Goal: Task Accomplishment & Management: Manage account settings

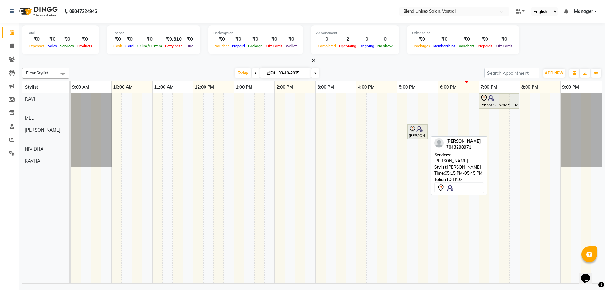
click at [420, 136] on div "[PERSON_NAME], TK02, 05:15 PM-05:45 PM, [PERSON_NAME]" at bounding box center [417, 131] width 19 height 13
select select "7"
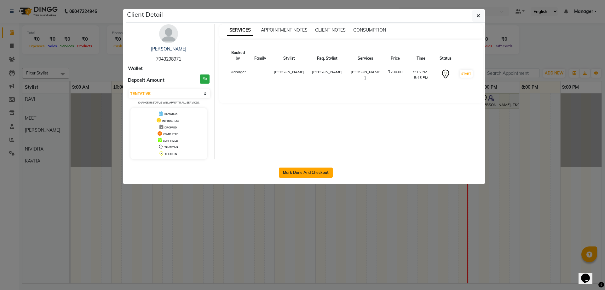
click at [319, 168] on button "Mark Done And Checkout" at bounding box center [306, 172] width 54 height 10
select select "service"
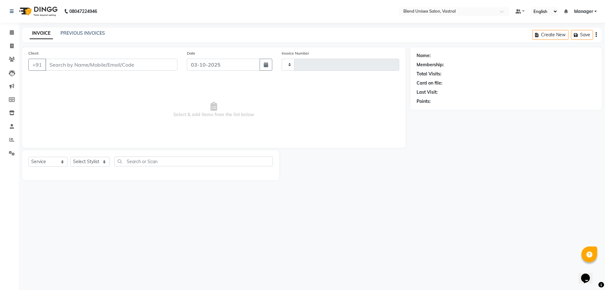
type input "0026"
select select "9095"
type input "7043298971"
select select "92887"
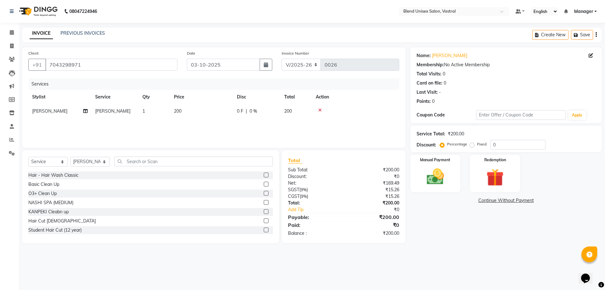
click at [247, 111] on div "0 F | 0 %" at bounding box center [257, 111] width 40 height 7
click at [273, 109] on input "0" at bounding box center [276, 113] width 19 height 10
type input "50"
click at [365, 121] on div "Services Stylist Service Qty Price Disc Total Action [PERSON_NAME] 1 200 50 F |…" at bounding box center [213, 109] width 371 height 63
click at [439, 184] on img at bounding box center [435, 176] width 29 height 21
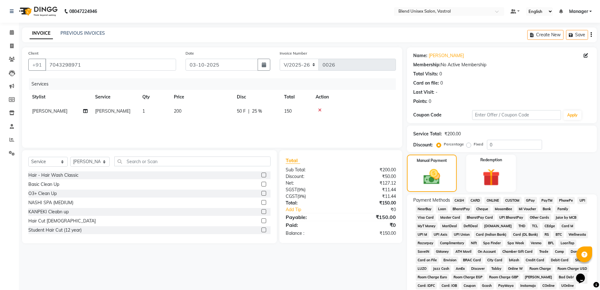
click at [493, 198] on span "ONLINE" at bounding box center [493, 200] width 16 height 7
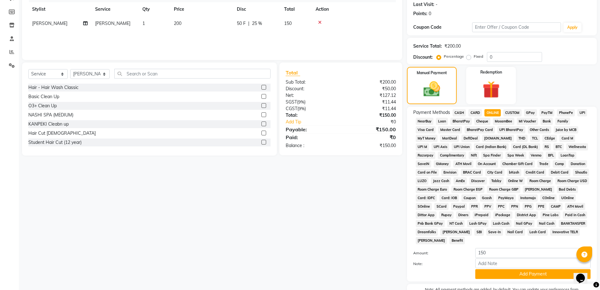
scroll to position [125, 0]
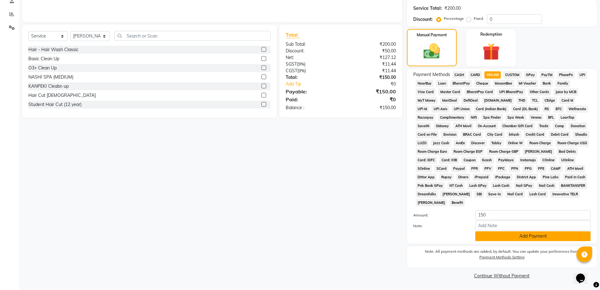
click at [493, 235] on button "Add Payment" at bounding box center [532, 236] width 115 height 10
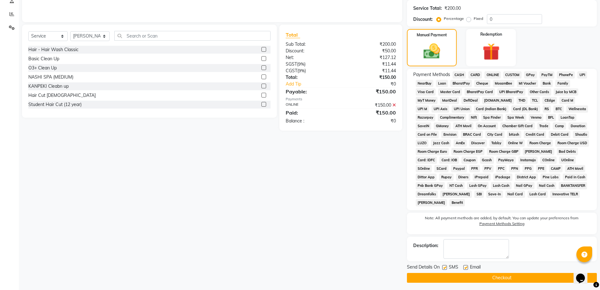
click at [467, 280] on button "Checkout" at bounding box center [502, 277] width 190 height 10
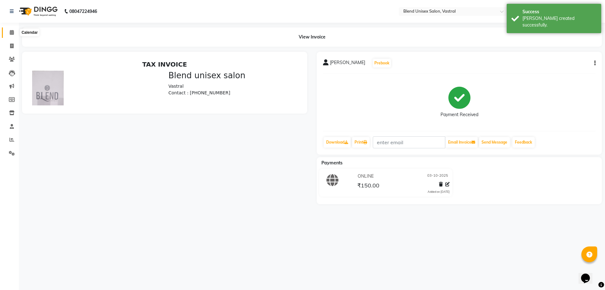
click at [13, 32] on icon at bounding box center [12, 32] width 4 height 5
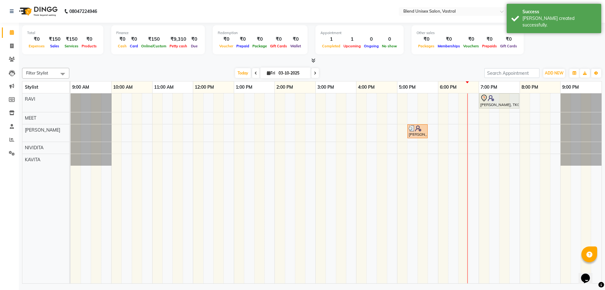
click at [365, 65] on div "Total ₹0 Expenses ₹150 Sales ₹150 Services ₹0 Products Finance ₹0 Cash ₹0 Card …" at bounding box center [312, 154] width 586 height 262
click at [365, 65] on div "Filter Stylist Select All [PERSON_NAME] KAVITA MEET [PERSON_NAME] RAVI [DATE] […" at bounding box center [312, 174] width 580 height 218
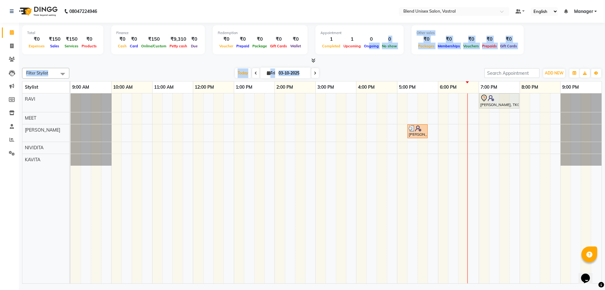
drag, startPoint x: 473, startPoint y: 75, endPoint x: 364, endPoint y: 53, distance: 111.8
click at [364, 53] on div "Total ₹0 Expenses ₹150 Sales ₹150 Services ₹0 Products Finance ₹0 Cash ₹0 Card …" at bounding box center [312, 154] width 586 height 262
click at [362, 65] on div "Total ₹0 Expenses ₹150 Sales ₹150 Services ₹0 Products Finance ₹0 Cash ₹0 Card …" at bounding box center [312, 154] width 586 height 262
drag, startPoint x: 480, startPoint y: 49, endPoint x: 77, endPoint y: 28, distance: 404.4
click at [77, 28] on div "Total ₹0 Expenses ₹150 Sales ₹150 Services ₹0 Products Finance ₹0 Cash ₹0 Card …" at bounding box center [312, 40] width 580 height 31
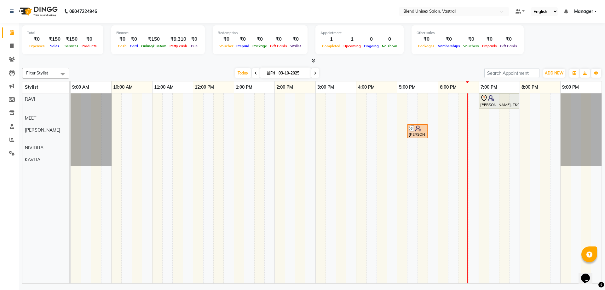
click at [425, 61] on div at bounding box center [312, 60] width 580 height 7
click at [316, 8] on nav "08047224946 Select Location × Blend Unisex Salon, Vastral Default Panel My Pane…" at bounding box center [302, 11] width 605 height 23
click at [315, 8] on nav "08047224946 Select Location × Blend Unisex Salon, Vastral Default Panel My Pane…" at bounding box center [302, 11] width 605 height 23
drag, startPoint x: 315, startPoint y: 8, endPoint x: 287, endPoint y: 6, distance: 28.4
click at [287, 6] on nav "08047224946 Select Location × Blend Unisex Salon, Vastral Default Panel My Pane…" at bounding box center [302, 11] width 605 height 23
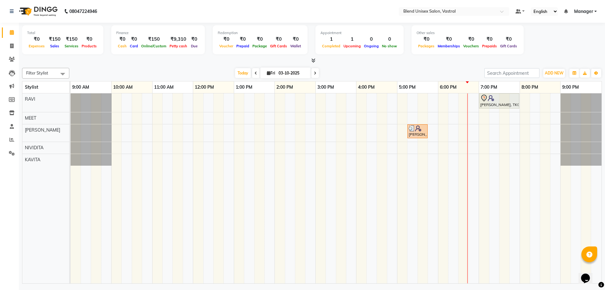
click at [287, 6] on nav "08047224946 Select Location × Blend Unisex Salon, Vastral Default Panel My Pane…" at bounding box center [302, 11] width 605 height 23
drag, startPoint x: 287, startPoint y: 6, endPoint x: 285, endPoint y: 19, distance: 12.7
click at [285, 19] on nav "08047224946 Select Location × Blend Unisex Salon, Vastral Default Panel My Pane…" at bounding box center [302, 11] width 605 height 23
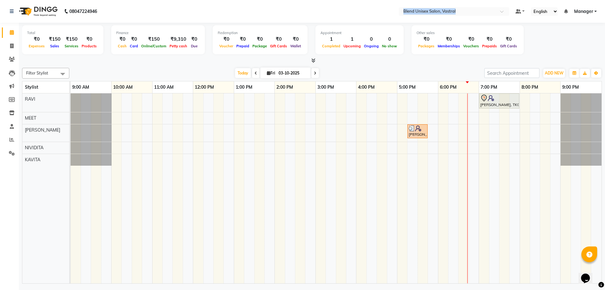
click at [285, 19] on nav "08047224946 Select Location × Blend Unisex Salon, Vastral Default Panel My Pane…" at bounding box center [302, 11] width 605 height 23
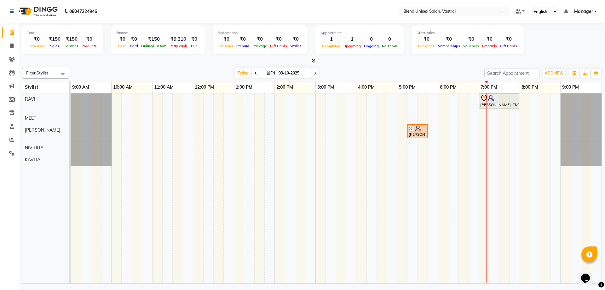
click at [444, 100] on div "[PERSON_NAME], TK01, 07:00 PM-08:00 PM, Global Colour [DEMOGRAPHIC_DATA] [PERSO…" at bounding box center [336, 188] width 531 height 190
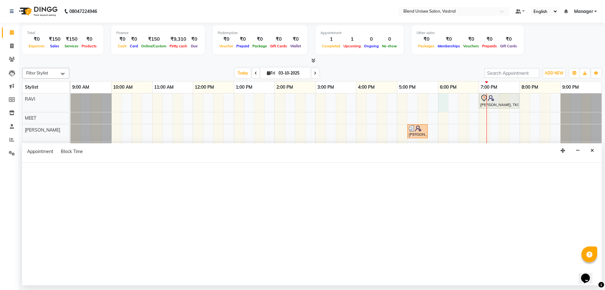
select select "92885"
select select "tentative"
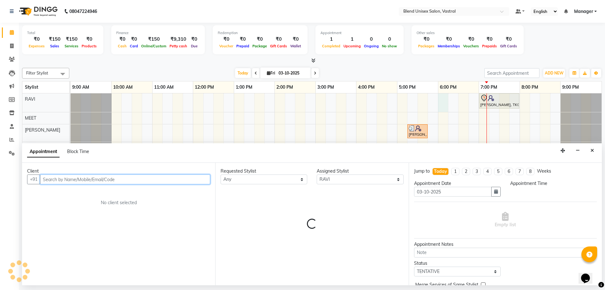
select select "1080"
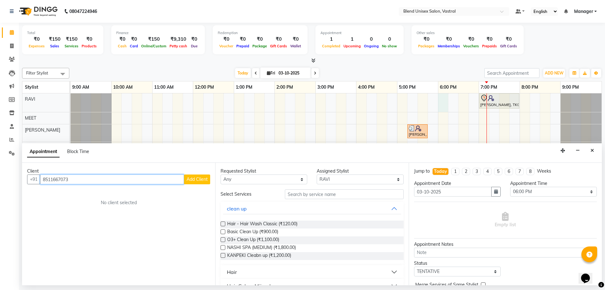
type input "8511667073"
click at [199, 180] on span "Add Client" at bounding box center [196, 179] width 21 height 6
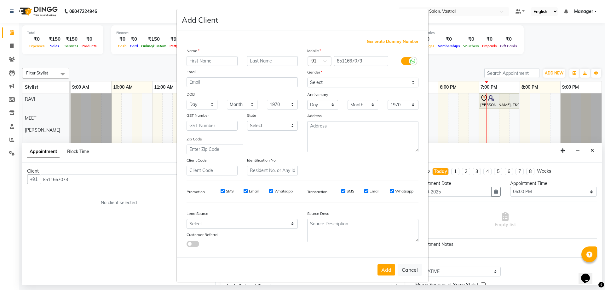
type input "a"
type input "ADITYA"
click at [310, 79] on select "Select [DEMOGRAPHIC_DATA] [DEMOGRAPHIC_DATA] Other Prefer Not To Say" at bounding box center [362, 82] width 111 height 10
select select "[DEMOGRAPHIC_DATA]"
click at [307, 77] on select "Select [DEMOGRAPHIC_DATA] [DEMOGRAPHIC_DATA] Other Prefer Not To Say" at bounding box center [362, 82] width 111 height 10
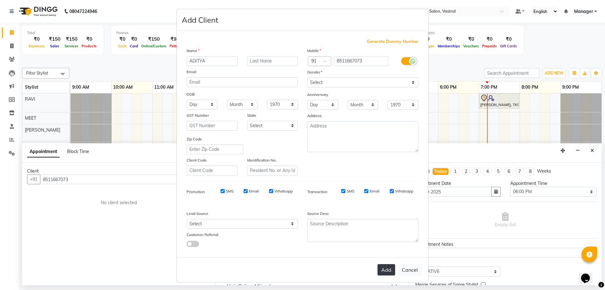
click at [384, 267] on button "Add" at bounding box center [386, 269] width 18 height 11
select select
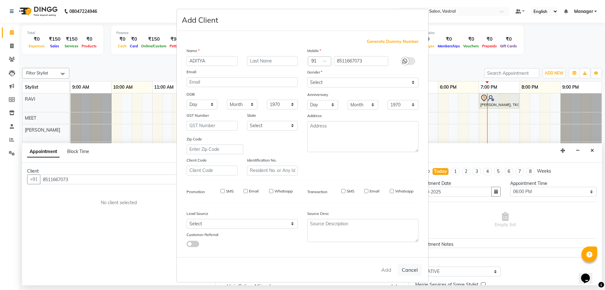
select select
checkbox input "false"
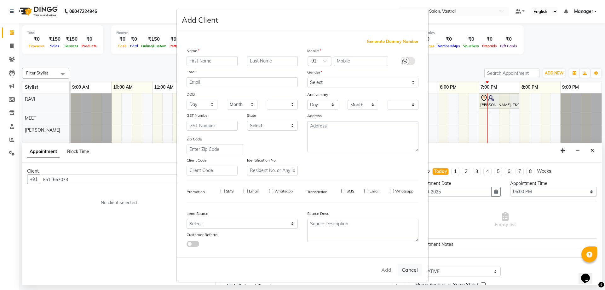
checkbox input "false"
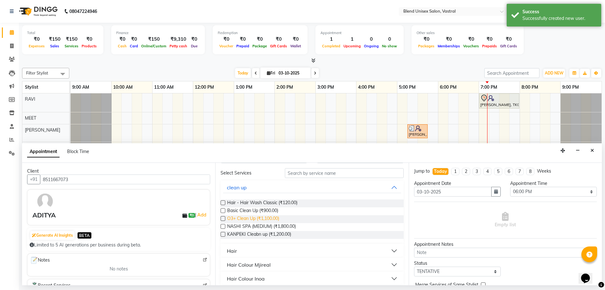
scroll to position [32, 0]
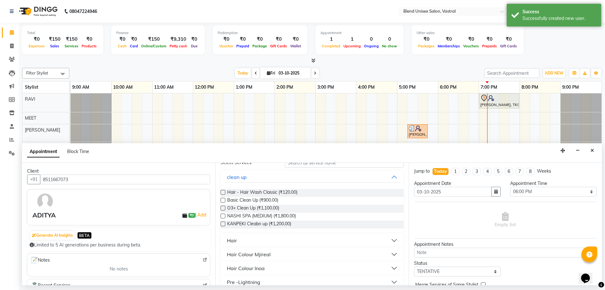
click at [274, 240] on button "Hair" at bounding box center [312, 239] width 178 height 11
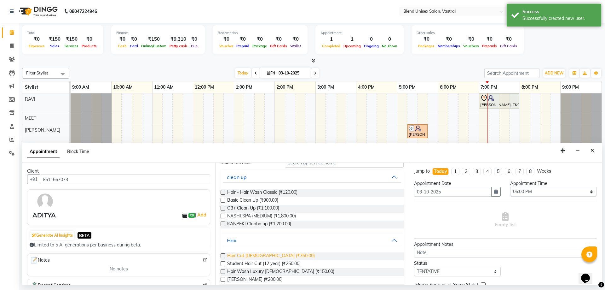
click at [261, 255] on span "Hair Cut [DEMOGRAPHIC_DATA] (₹350.00)" at bounding box center [271, 256] width 88 height 8
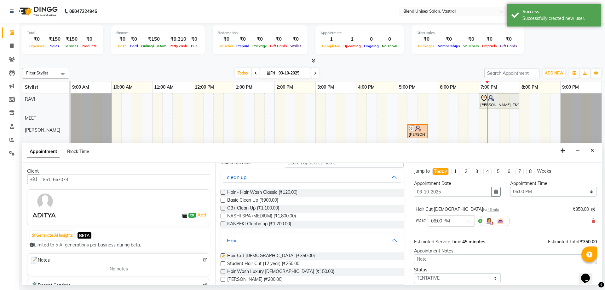
checkbox input "false"
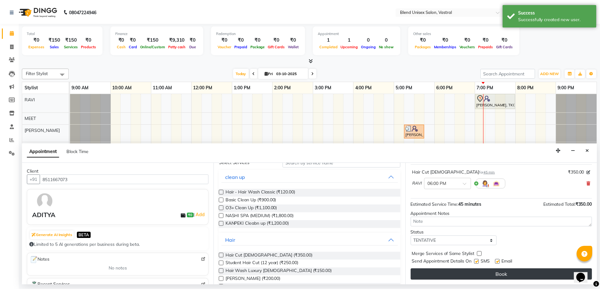
scroll to position [37, 0]
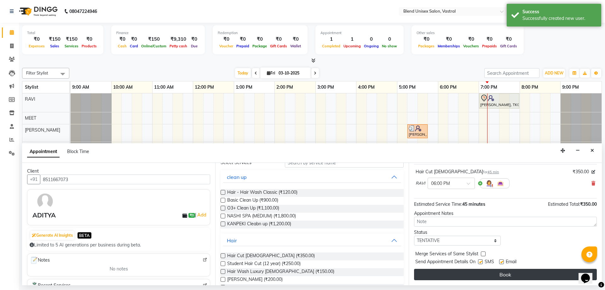
click at [499, 278] on button "Book" at bounding box center [505, 273] width 183 height 11
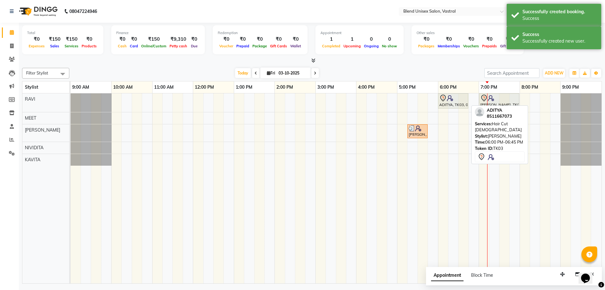
click at [449, 95] on img at bounding box center [450, 98] width 6 height 6
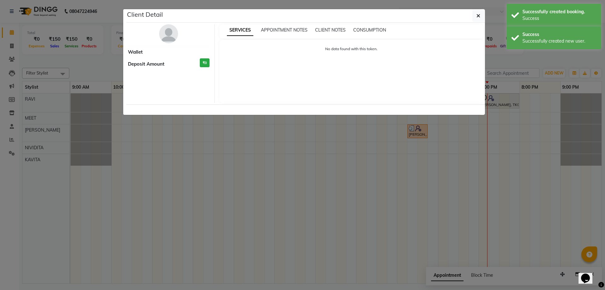
select select "7"
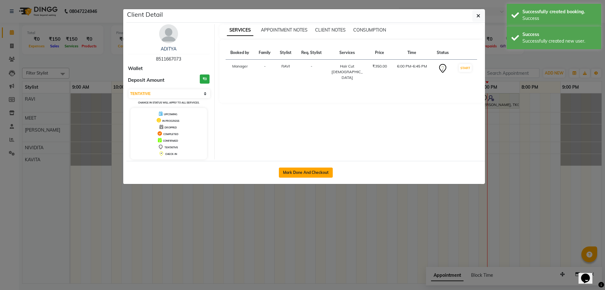
click at [318, 169] on button "Mark Done And Checkout" at bounding box center [306, 172] width 54 height 10
select select "service"
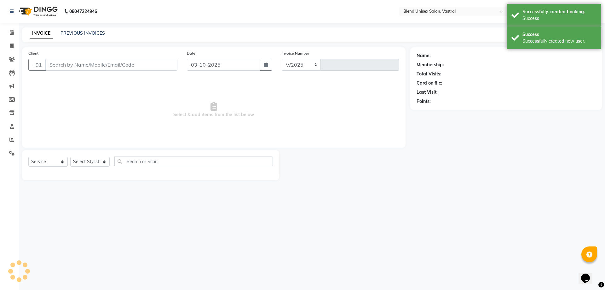
select select "9095"
type input "0027"
type input "8511667073"
select select "92885"
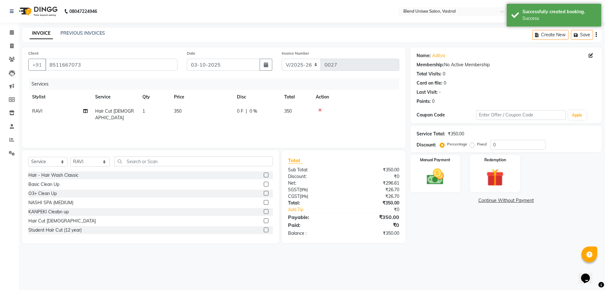
click at [474, 146] on div "Fixed" at bounding box center [478, 144] width 15 height 8
click at [480, 143] on label "Fixed" at bounding box center [481, 144] width 9 height 6
click at [475, 143] on input "Fixed" at bounding box center [473, 144] width 4 height 4
radio input "true"
click at [448, 137] on div "Service Total: ₹350.00 Discount: Percentage Fixed 0" at bounding box center [505, 138] width 179 height 21
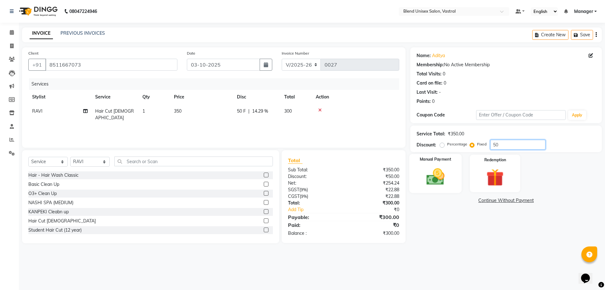
type input "50"
click at [429, 170] on img at bounding box center [435, 176] width 29 height 21
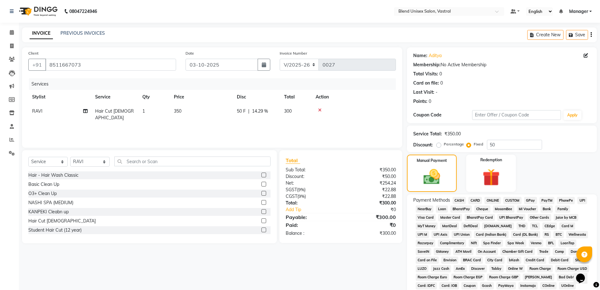
click at [457, 199] on span "CASH" at bounding box center [460, 200] width 14 height 7
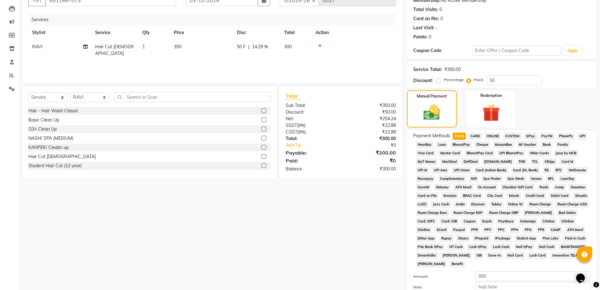
scroll to position [125, 0]
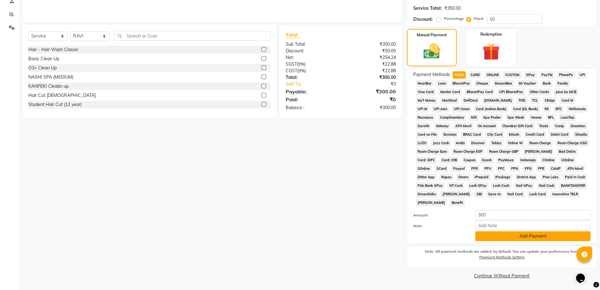
click at [511, 234] on button "Add Payment" at bounding box center [532, 236] width 115 height 10
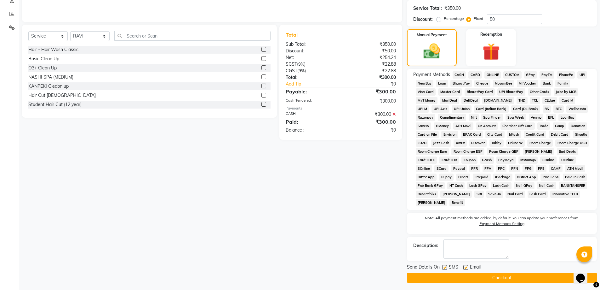
click at [509, 274] on button "Checkout" at bounding box center [502, 277] width 190 height 10
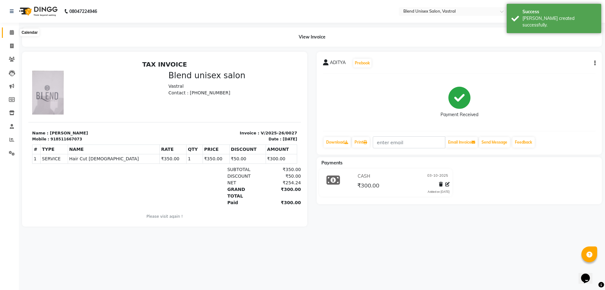
click at [12, 34] on icon at bounding box center [12, 32] width 4 height 5
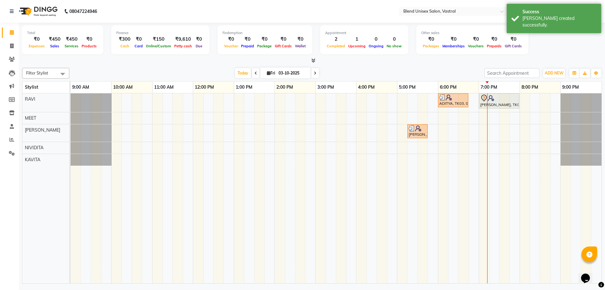
click at [474, 131] on div "ADITYA, TK03, 06:00 PM-06:45 PM, Hair Cut [DEMOGRAPHIC_DATA] [PERSON_NAME], TK0…" at bounding box center [336, 188] width 531 height 190
select select "92887"
select select "tentative"
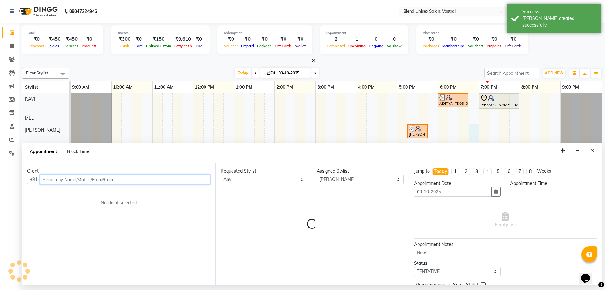
select select "1125"
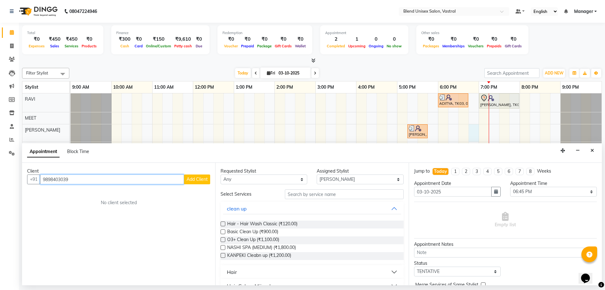
type input "9898403039"
click at [190, 181] on span "Add Client" at bounding box center [196, 179] width 21 height 6
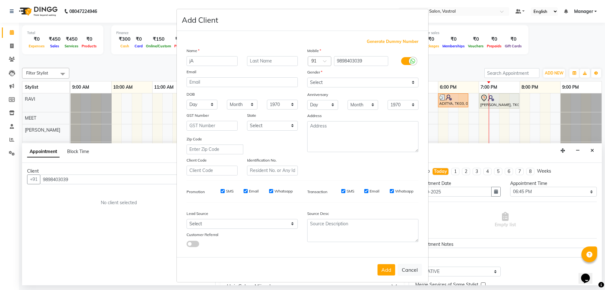
type input "j"
type input "[PERSON_NAME]"
click at [325, 85] on select "Select [DEMOGRAPHIC_DATA] [DEMOGRAPHIC_DATA] Other Prefer Not To Say" at bounding box center [362, 82] width 111 height 10
select select "[DEMOGRAPHIC_DATA]"
click at [307, 77] on select "Select [DEMOGRAPHIC_DATA] [DEMOGRAPHIC_DATA] Other Prefer Not To Say" at bounding box center [362, 82] width 111 height 10
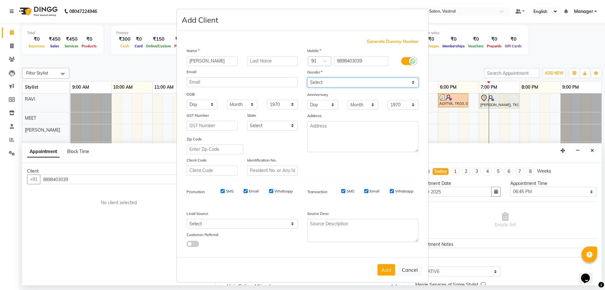
scroll to position [1, 0]
click at [382, 270] on button "Add" at bounding box center [386, 267] width 18 height 11
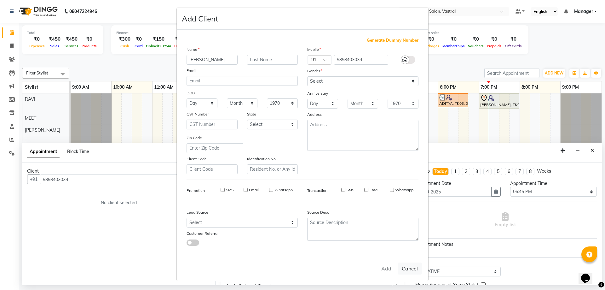
select select
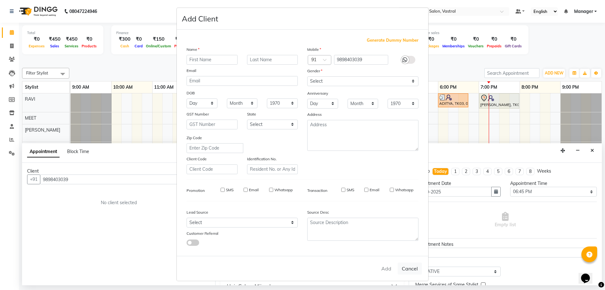
select select
checkbox input "false"
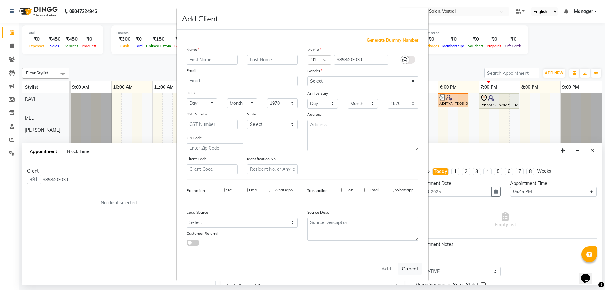
checkbox input "false"
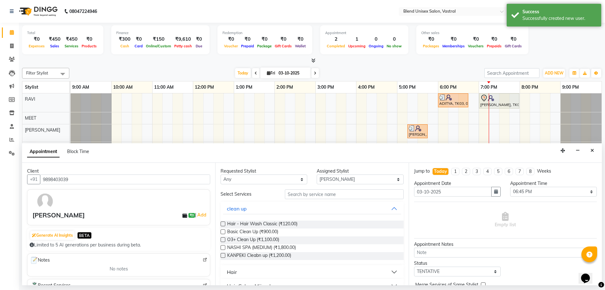
click at [258, 269] on button "Hair" at bounding box center [312, 271] width 178 height 11
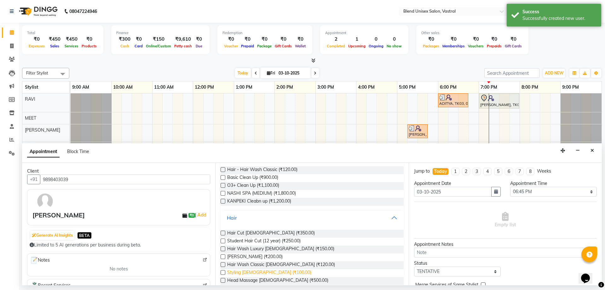
scroll to position [63, 0]
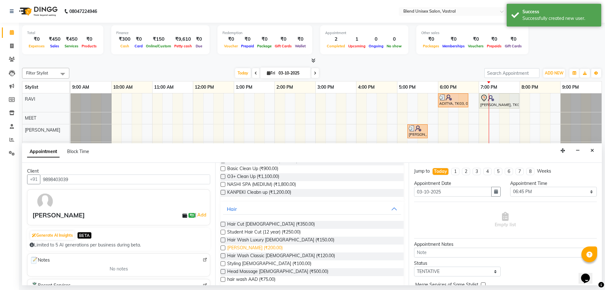
click at [250, 249] on span "[PERSON_NAME] (₹200.00)" at bounding box center [254, 248] width 55 height 8
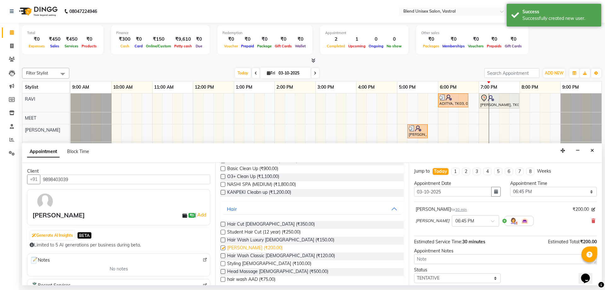
checkbox input "false"
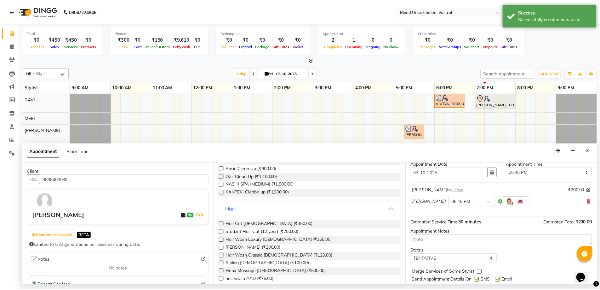
scroll to position [37, 0]
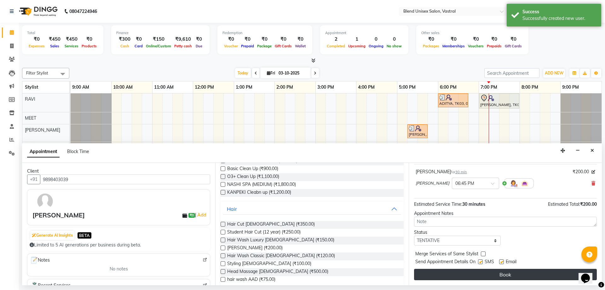
click at [435, 271] on button "Book" at bounding box center [505, 273] width 183 height 11
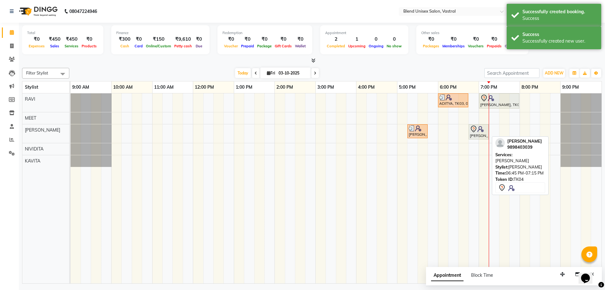
click at [477, 132] on div "[PERSON_NAME], TK04, 06:45 PM-07:15 PM, [PERSON_NAME]" at bounding box center [478, 131] width 19 height 13
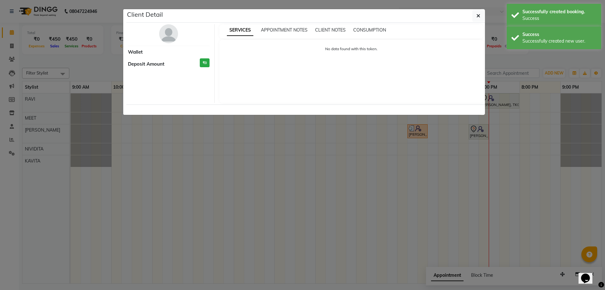
select select "7"
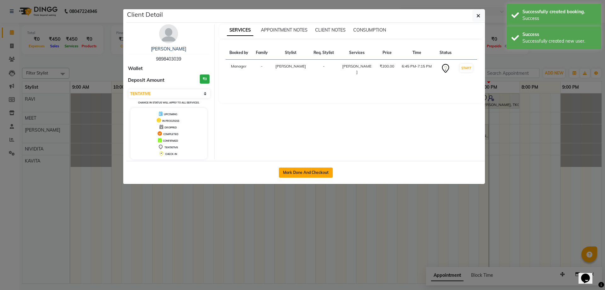
click at [317, 169] on button "Mark Done And Checkout" at bounding box center [306, 172] width 54 height 10
select select "service"
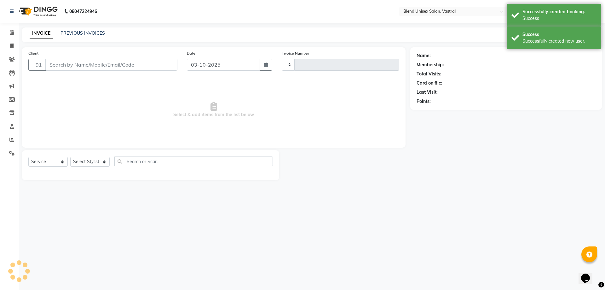
type input "0028"
select select "9095"
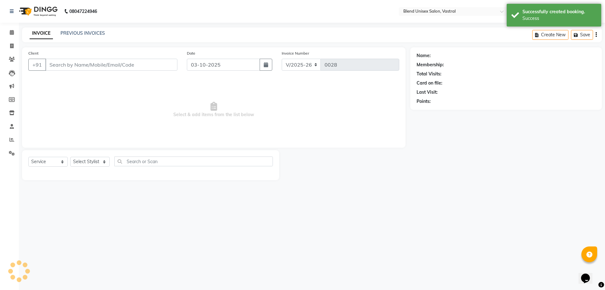
type input "9898403039"
select select "92887"
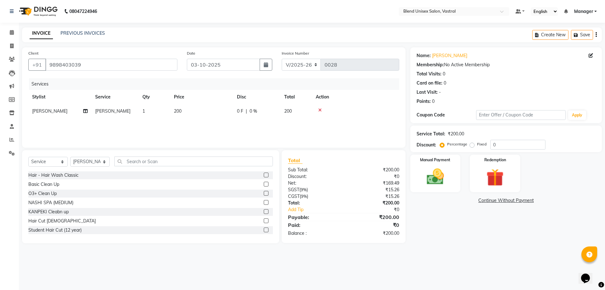
click at [477, 145] on label "Fixed" at bounding box center [481, 144] width 9 height 6
click at [474, 145] on input "Fixed" at bounding box center [473, 144] width 4 height 4
radio input "true"
drag, startPoint x: 510, startPoint y: 141, endPoint x: 397, endPoint y: 144, distance: 113.4
click at [438, 144] on div "Discount: Percentage Fixed 0" at bounding box center [505, 145] width 179 height 10
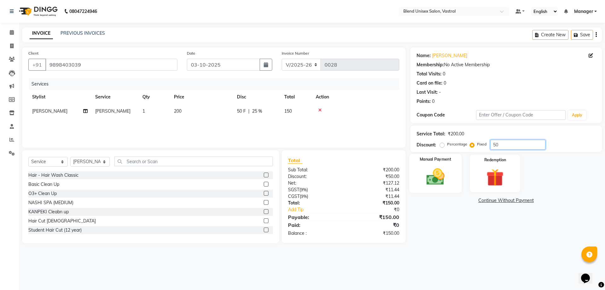
type input "50"
click at [433, 180] on img at bounding box center [435, 176] width 29 height 21
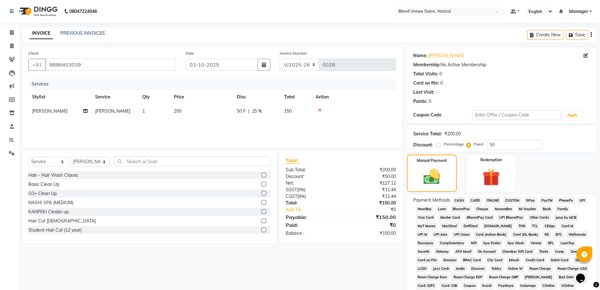
click at [498, 200] on span "ONLINE" at bounding box center [493, 200] width 16 height 7
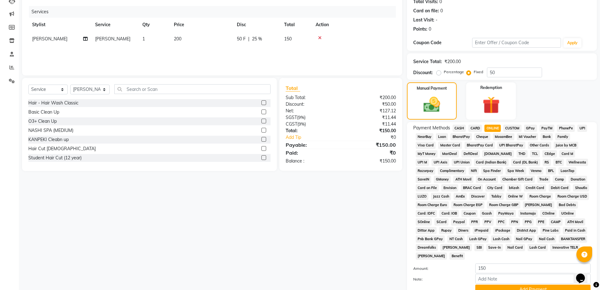
scroll to position [125, 0]
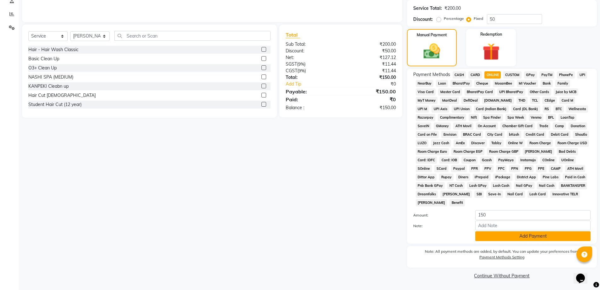
click at [500, 237] on button "Add Payment" at bounding box center [532, 236] width 115 height 10
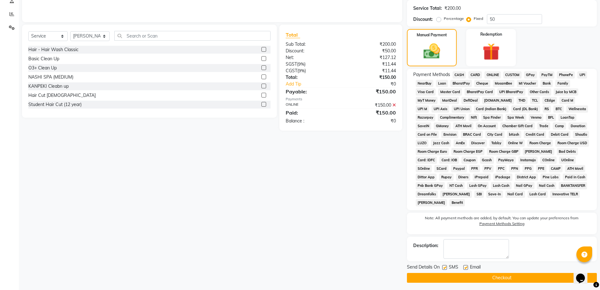
click at [495, 273] on button "Checkout" at bounding box center [502, 277] width 190 height 10
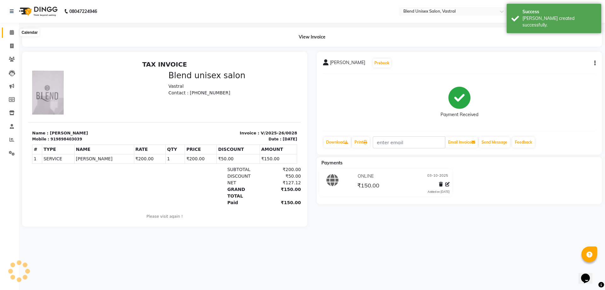
click at [17, 33] on span at bounding box center [11, 32] width 11 height 7
